Goal: Task Accomplishment & Management: Manage account settings

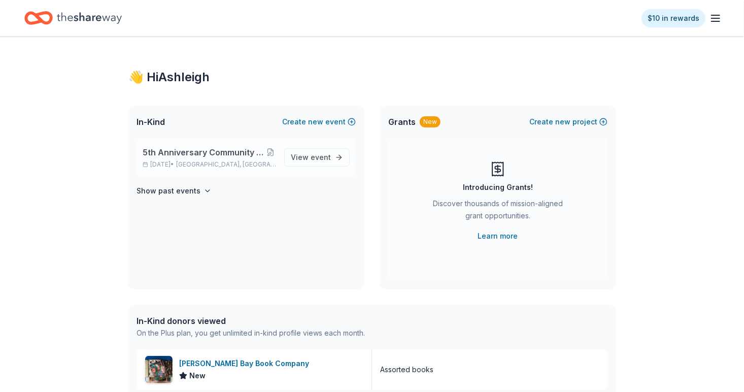
click at [310, 167] on div "5th Anniversary Community Celebration and Fundraiser [DATE] • [GEOGRAPHIC_DATA]…" at bounding box center [246, 157] width 219 height 39
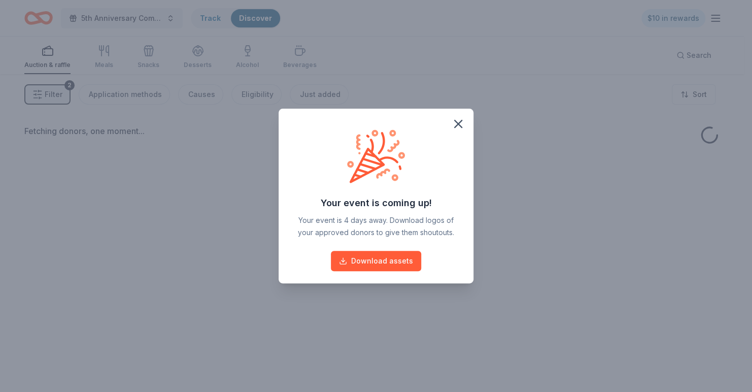
click at [301, 156] on div "Your event is coming up! Your event is 4 days away. Download logos of your appr…" at bounding box center [376, 180] width 171 height 118
click at [460, 124] on icon "button" at bounding box center [458, 124] width 14 height 14
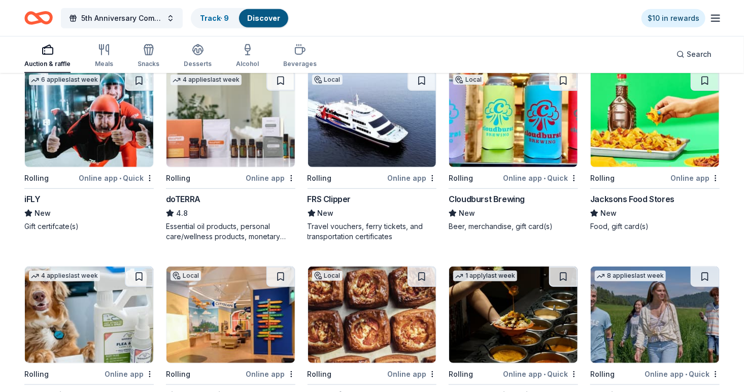
scroll to position [314, 0]
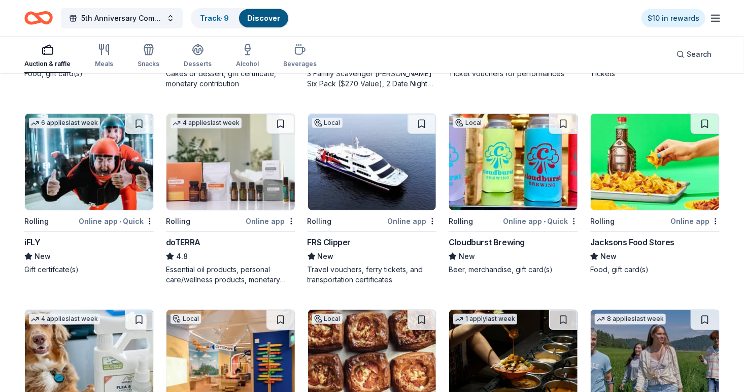
scroll to position [266, 0]
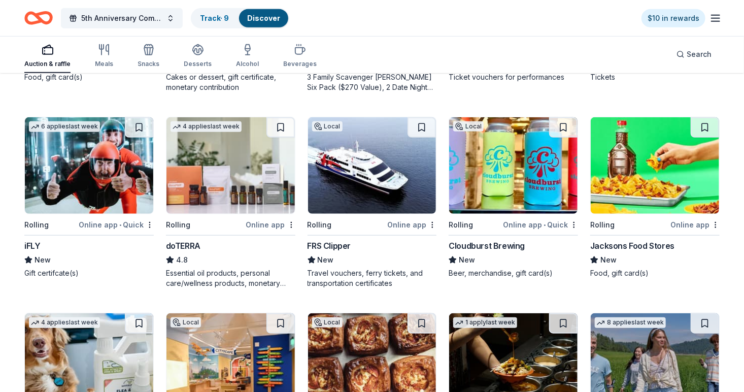
click at [387, 153] on img at bounding box center [372, 165] width 128 height 96
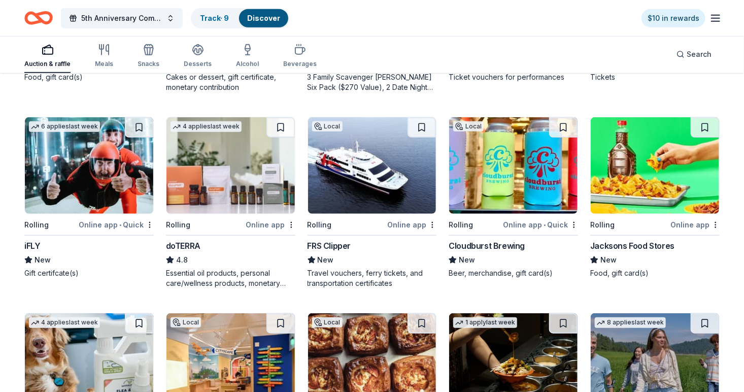
click at [411, 223] on div "Online app" at bounding box center [411, 224] width 49 height 13
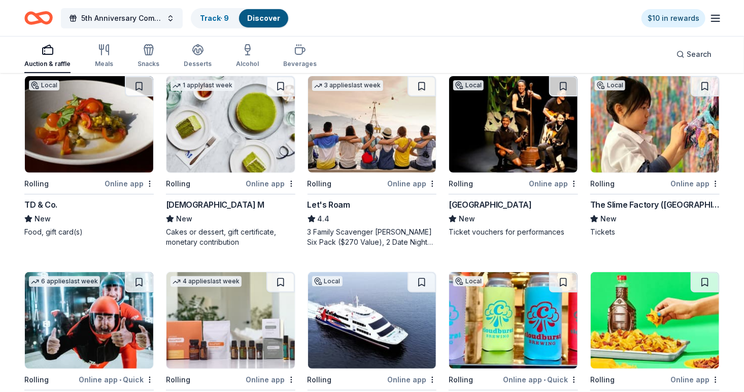
scroll to position [106, 0]
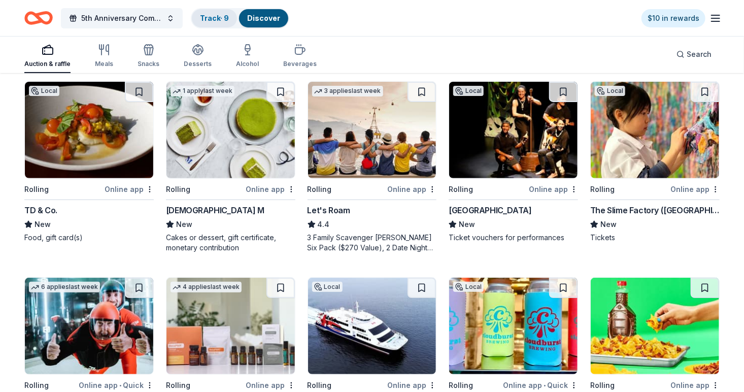
click at [222, 17] on link "Track · 9" at bounding box center [214, 18] width 29 height 9
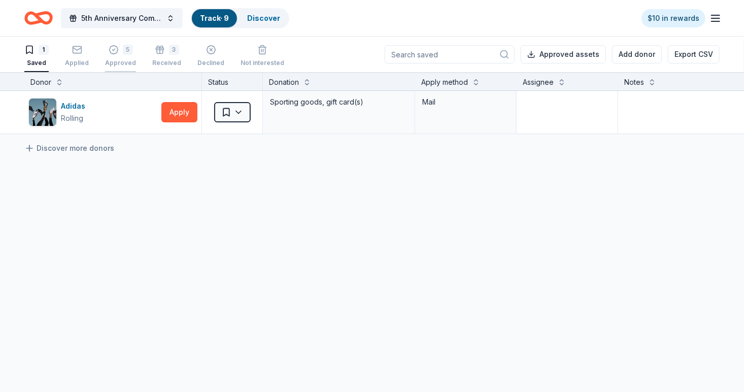
click at [107, 57] on div "5 Approved" at bounding box center [120, 56] width 31 height 22
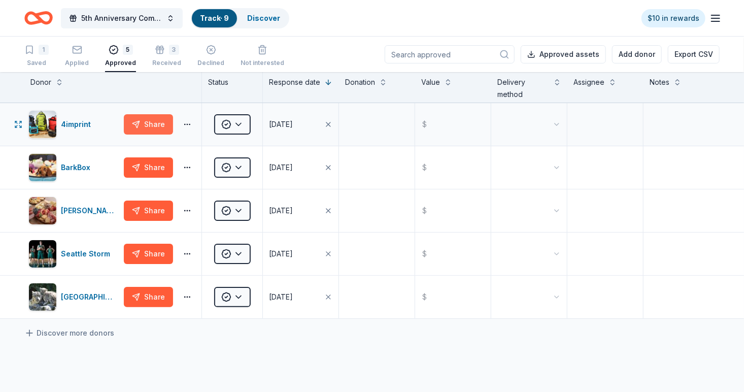
click at [163, 128] on button "Share" at bounding box center [148, 124] width 49 height 20
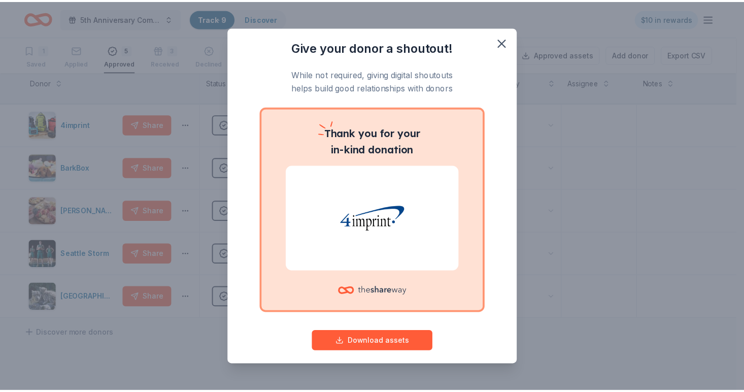
scroll to position [9, 0]
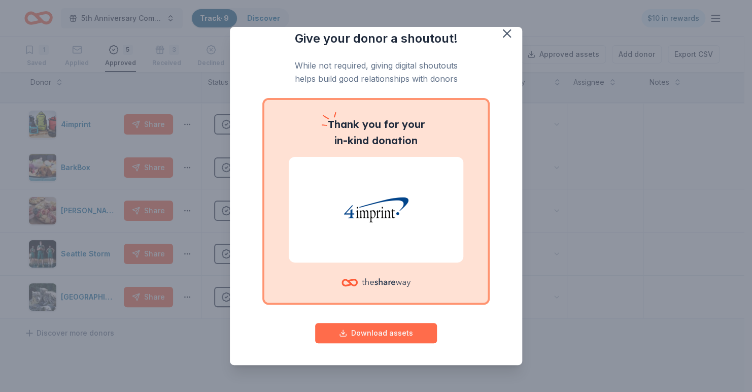
click at [364, 335] on button "Download assets" at bounding box center [376, 333] width 122 height 20
click at [274, 100] on div "Thank you for your in-kind donation" at bounding box center [375, 201] width 223 height 202
click at [278, 77] on p "While not required, giving digital shoutouts helps build good relationships wit…" at bounding box center [376, 72] width 252 height 27
click at [503, 35] on icon "button" at bounding box center [506, 33] width 7 height 7
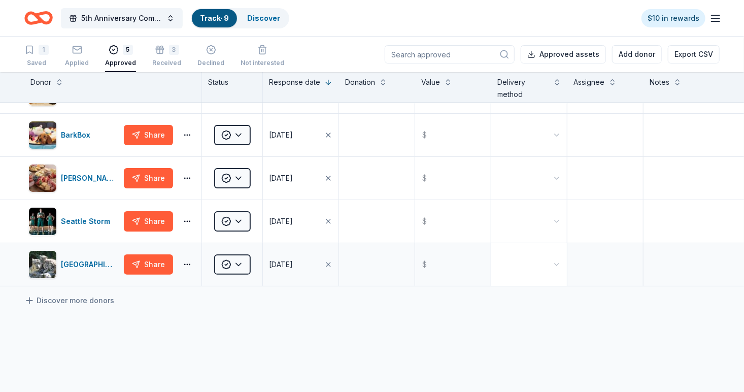
scroll to position [0, 0]
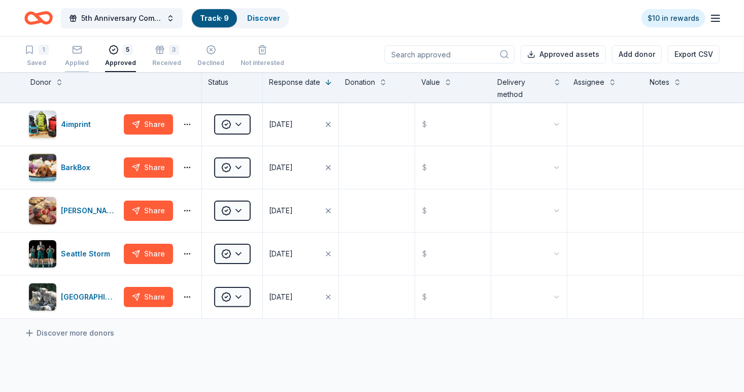
click at [80, 55] on div "Applied" at bounding box center [77, 56] width 24 height 22
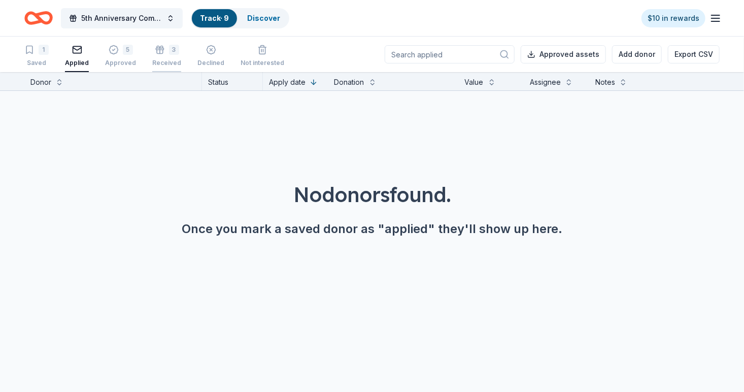
click at [167, 57] on div "3 Received" at bounding box center [166, 56] width 29 height 22
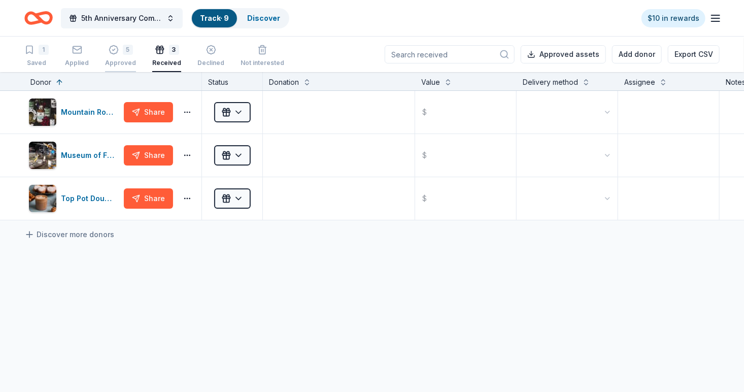
click at [120, 53] on div "5" at bounding box center [120, 50] width 31 height 10
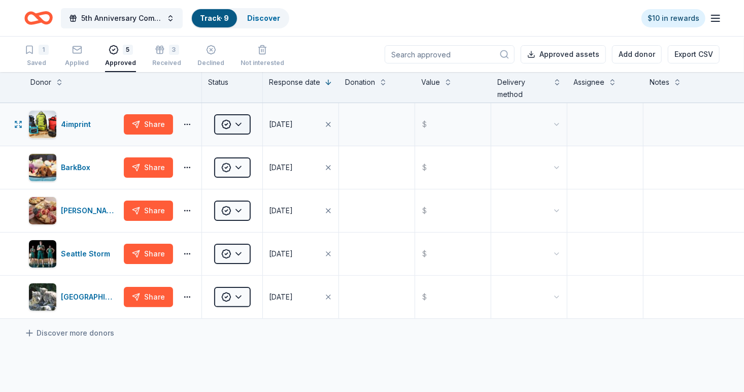
click at [230, 127] on html "5th Anniversary Community Celebration and Fundraiser Track · 9 Discover $10 in …" at bounding box center [372, 196] width 744 height 392
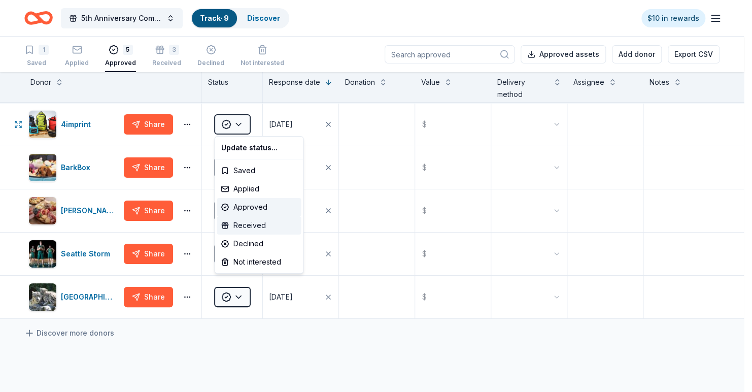
click at [252, 225] on div "Received" at bounding box center [259, 225] width 84 height 18
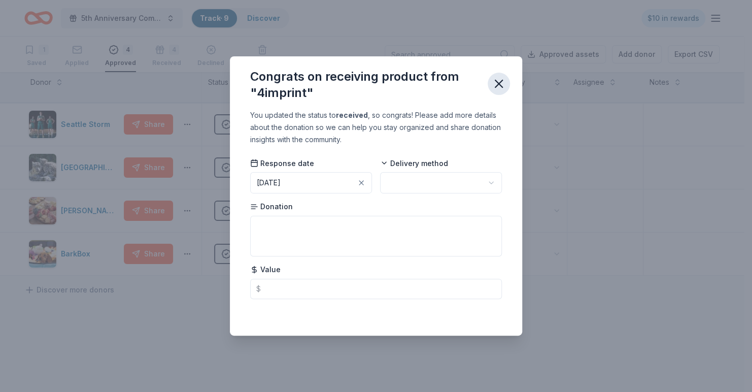
click at [499, 83] on icon "button" at bounding box center [498, 83] width 7 height 7
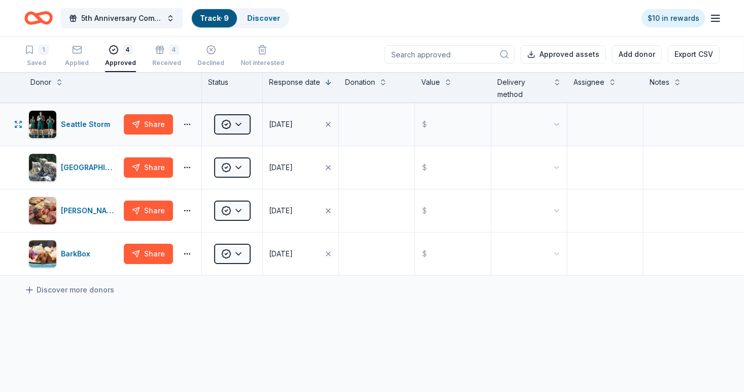
click at [229, 125] on html "5th Anniversary Community Celebration and Fundraiser Track · 9 Discover $10 in …" at bounding box center [372, 196] width 744 height 392
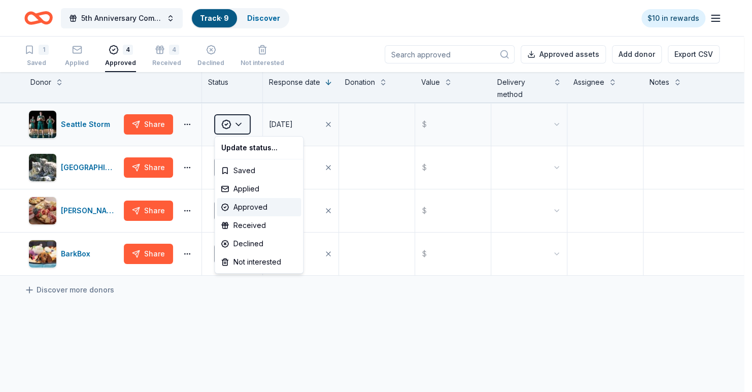
click at [229, 125] on html "5th Anniversary Community Celebration and Fundraiser Track · 9 Discover $10 in …" at bounding box center [376, 196] width 752 height 392
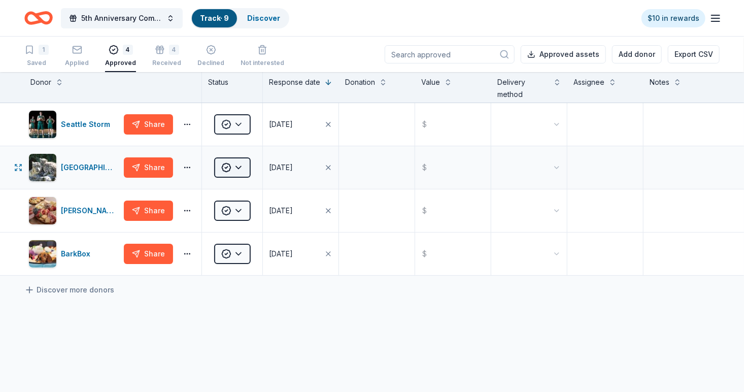
click at [238, 173] on html "5th Anniversary Community Celebration and Fundraiser Track · 9 Discover $10 in …" at bounding box center [372, 196] width 744 height 392
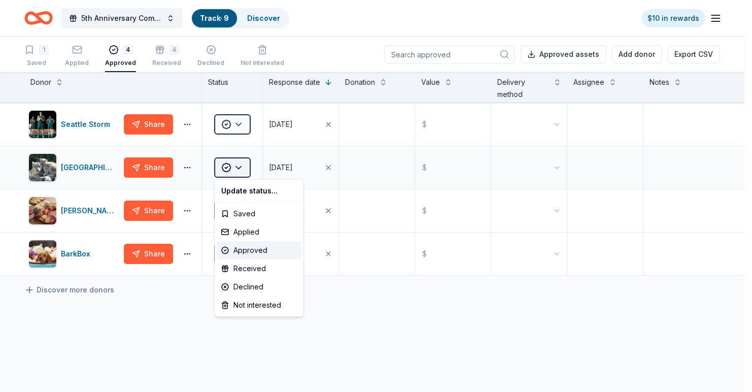
click at [238, 173] on html "5th Anniversary Community Celebration and Fundraiser Track · 9 Discover $10 in …" at bounding box center [376, 196] width 752 height 392
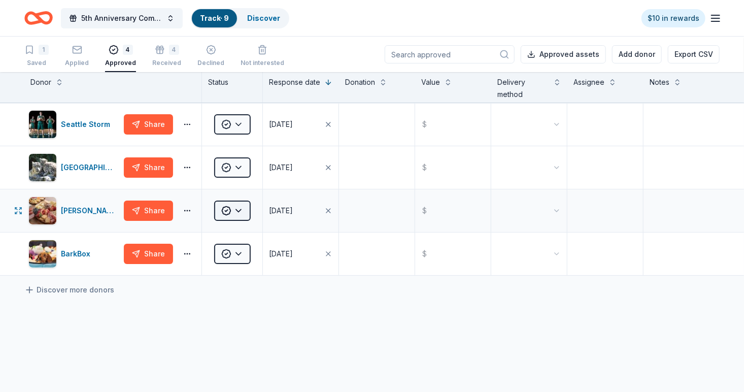
click at [232, 207] on html "5th Anniversary Community Celebration and Fundraiser Track · 9 Discover $10 in …" at bounding box center [372, 196] width 744 height 392
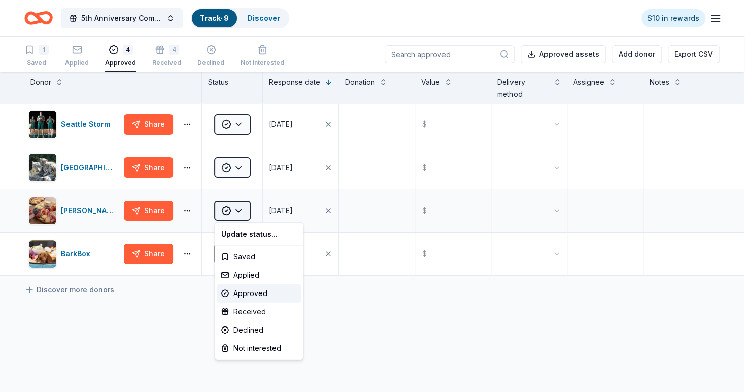
click at [232, 207] on html "5th Anniversary Community Celebration and Fundraiser Track · 9 Discover $10 in …" at bounding box center [376, 196] width 752 height 392
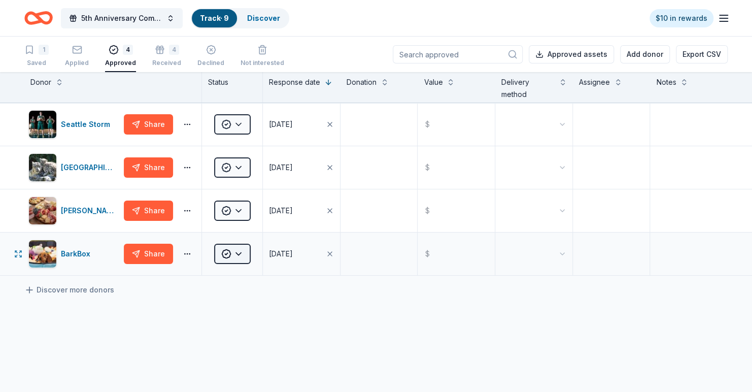
click at [234, 262] on html "5th Anniversary Community Celebration and Fundraiser Track · 9 Discover $10 in …" at bounding box center [376, 196] width 752 height 392
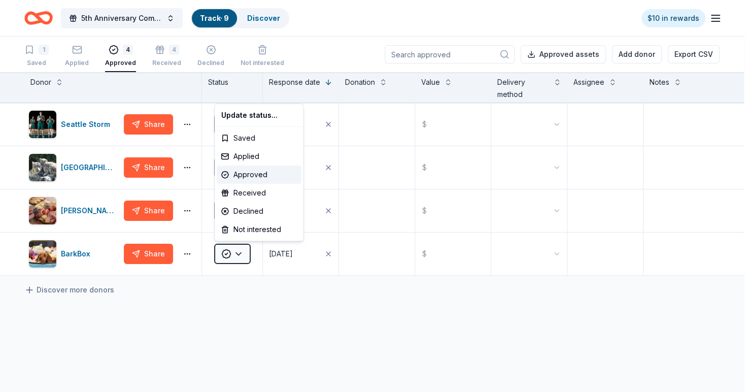
click at [230, 286] on html "5th Anniversary Community Celebration and Fundraiser Track · 9 Discover $10 in …" at bounding box center [376, 196] width 752 height 392
